Goal: Transaction & Acquisition: Subscribe to service/newsletter

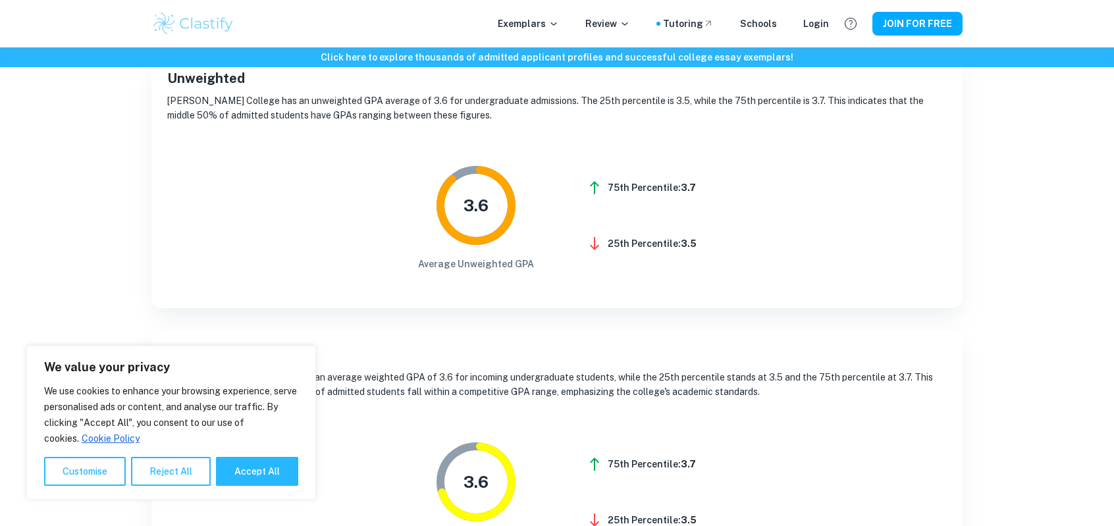
scroll to position [329, 0]
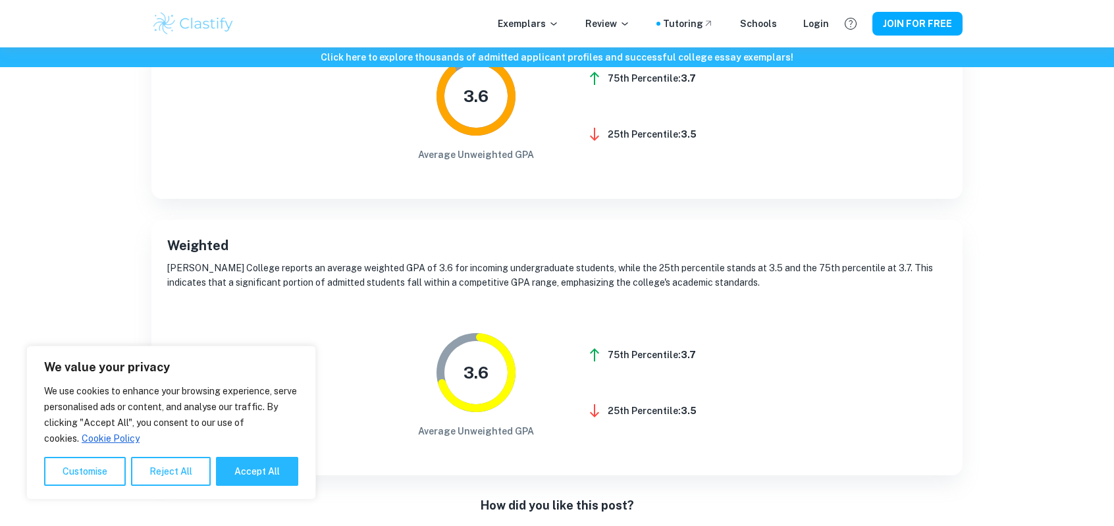
drag, startPoint x: 242, startPoint y: 468, endPoint x: 256, endPoint y: 460, distance: 15.9
click at [244, 468] on button "Accept All" at bounding box center [257, 471] width 82 height 29
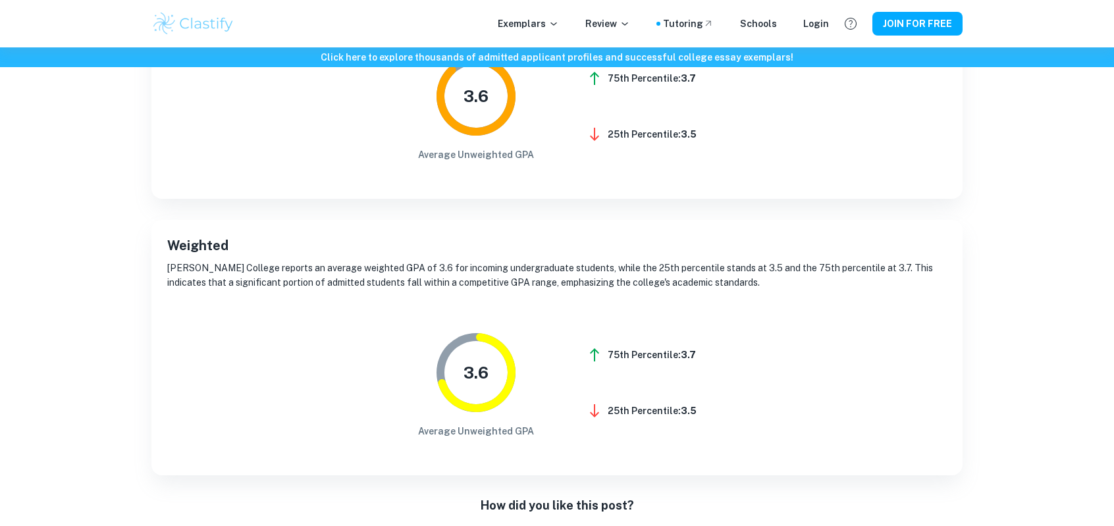
checkbox input "true"
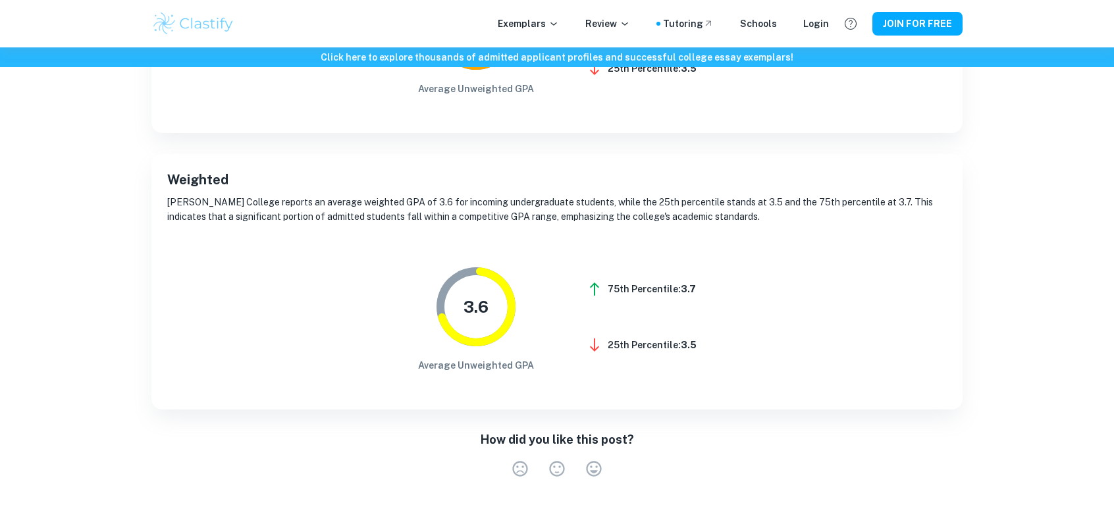
scroll to position [0, 0]
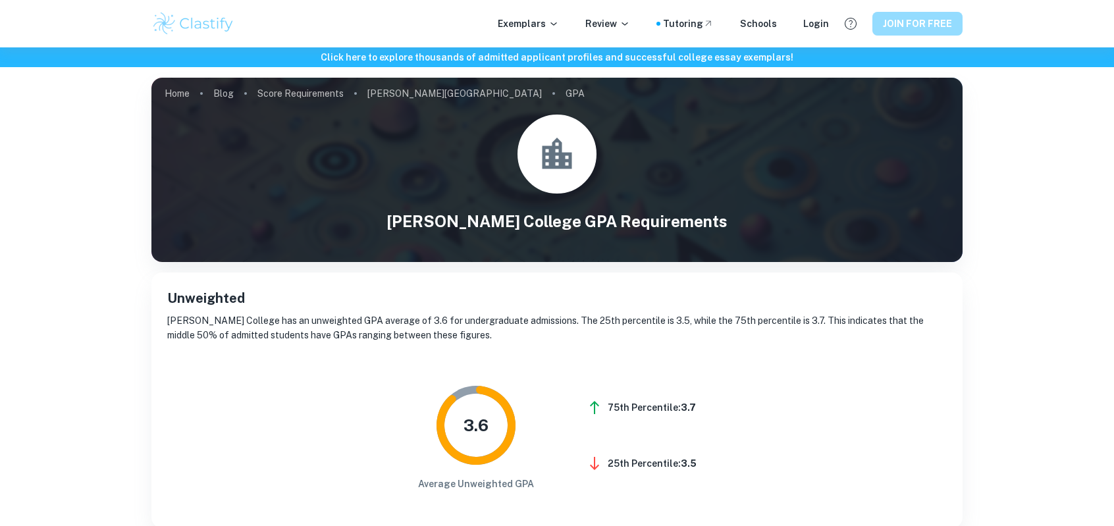
click at [929, 31] on button "JOIN FOR FREE" at bounding box center [918, 24] width 90 height 24
